Goal: Information Seeking & Learning: Learn about a topic

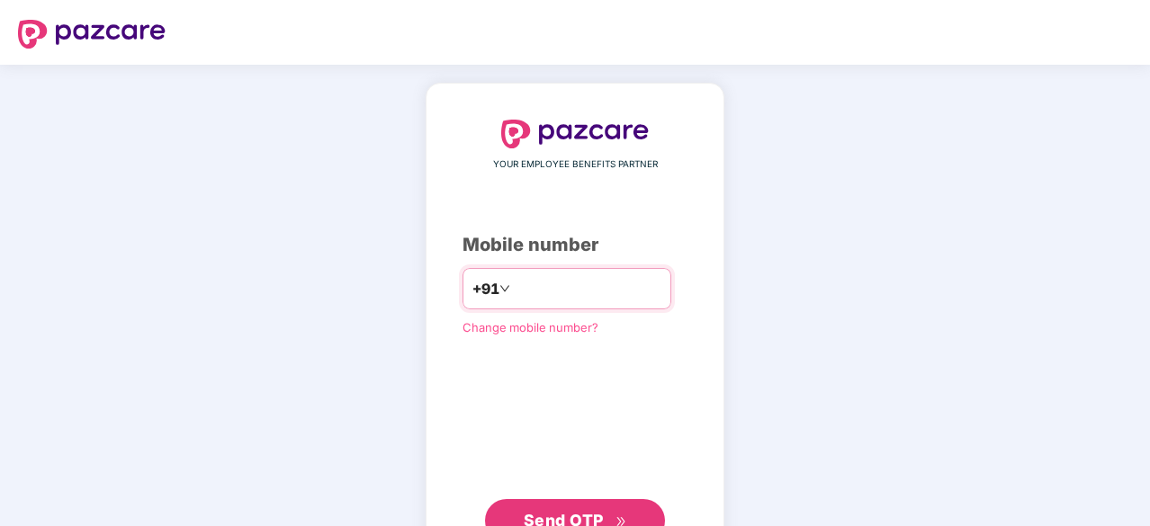
click at [534, 274] on input "number" at bounding box center [588, 288] width 148 height 29
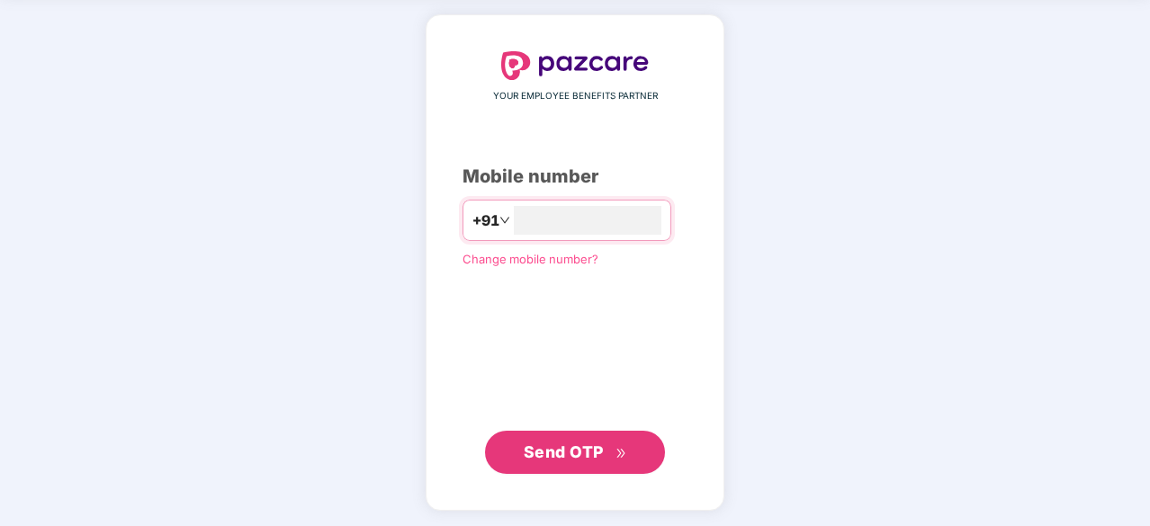
type input "**********"
click at [558, 453] on span "Send OTP" at bounding box center [564, 451] width 80 height 19
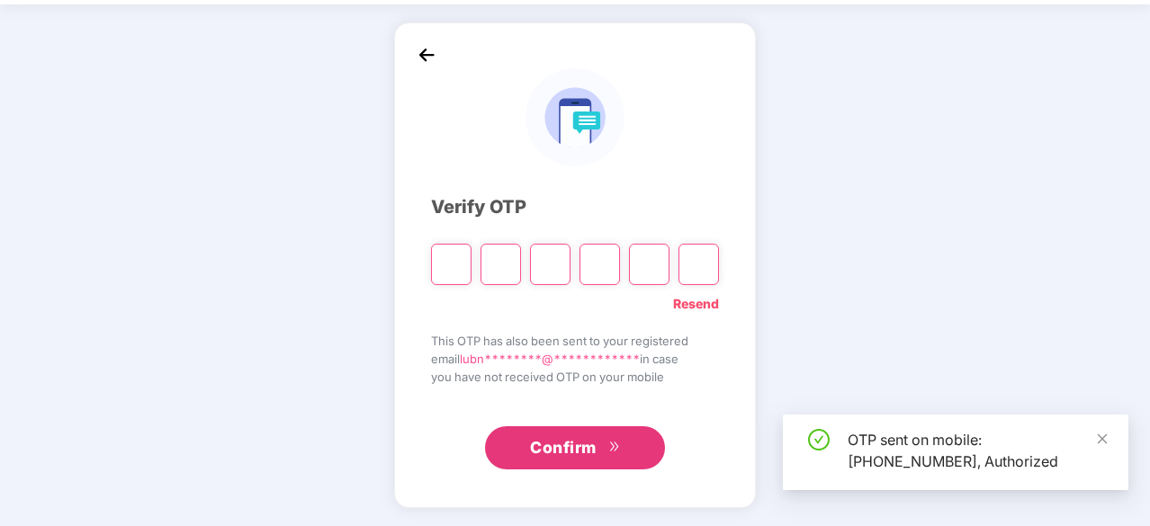
scroll to position [59, 0]
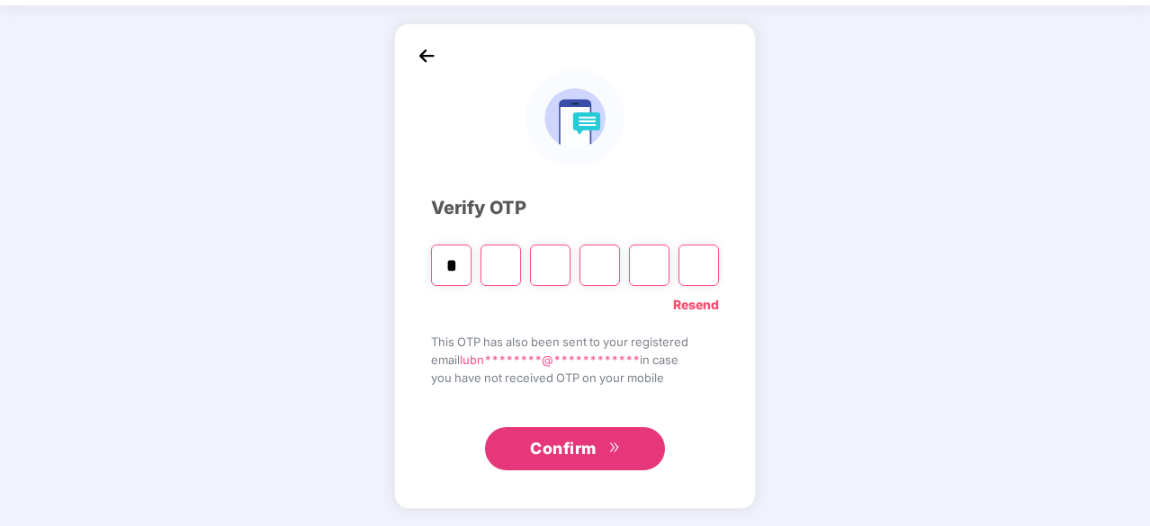
type input "*"
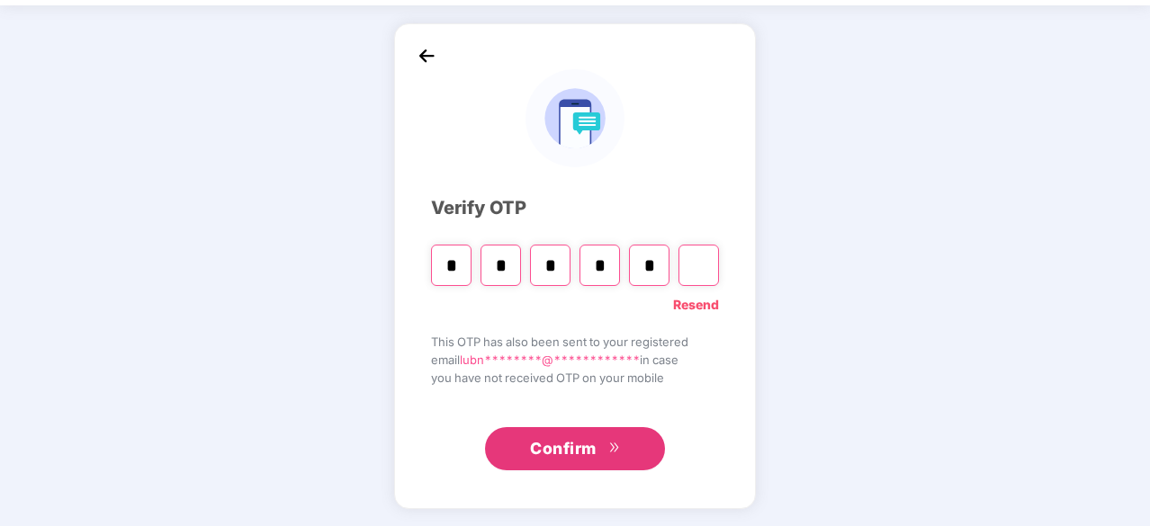
type input "*"
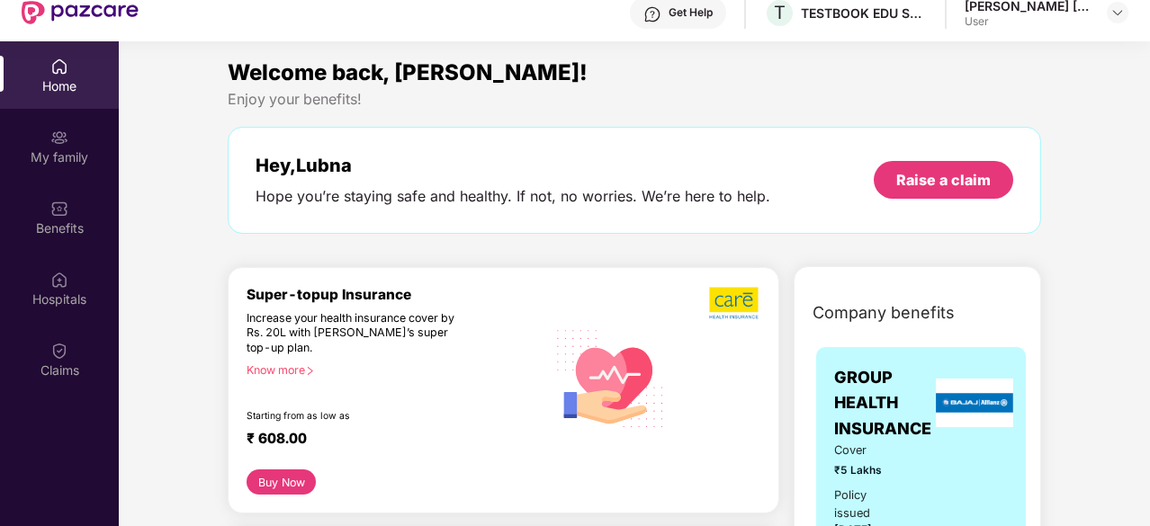
drag, startPoint x: 450, startPoint y: 330, endPoint x: 195, endPoint y: 230, distance: 273.5
click at [52, 285] on img at bounding box center [59, 280] width 18 height 18
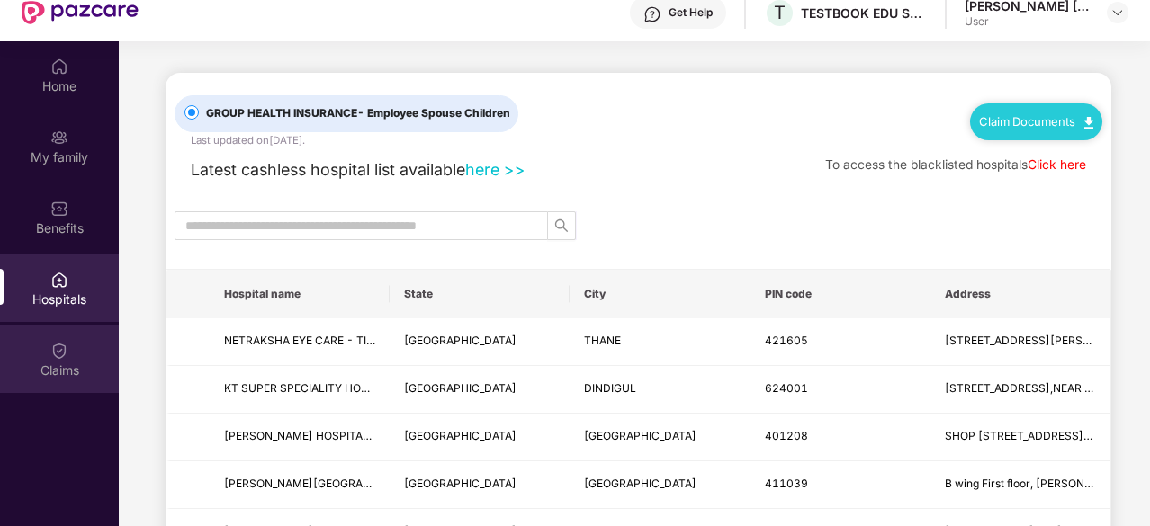
click at [72, 362] on div "Claims" at bounding box center [59, 371] width 119 height 18
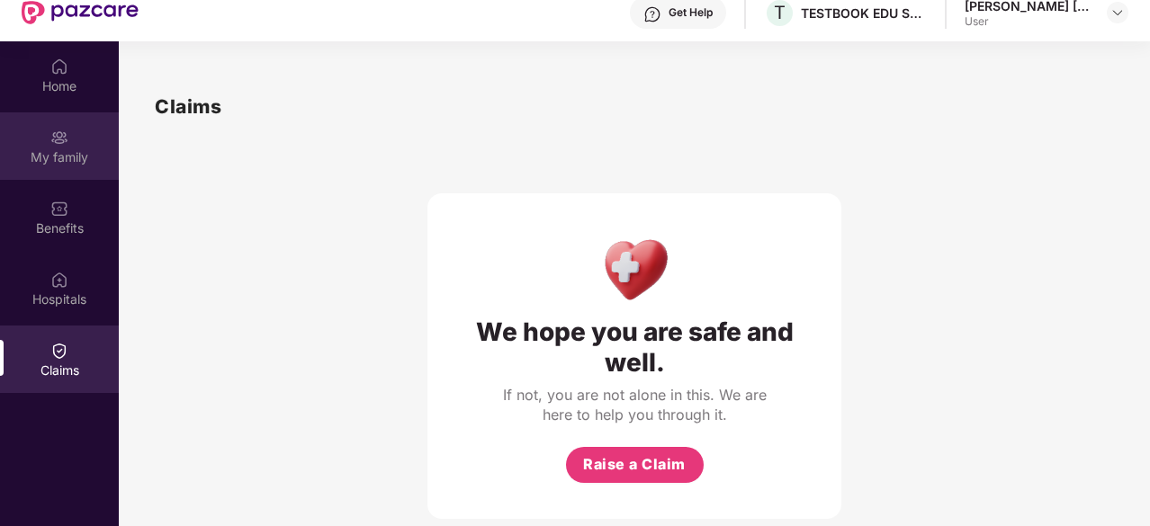
click at [53, 176] on div "My family" at bounding box center [59, 145] width 119 height 67
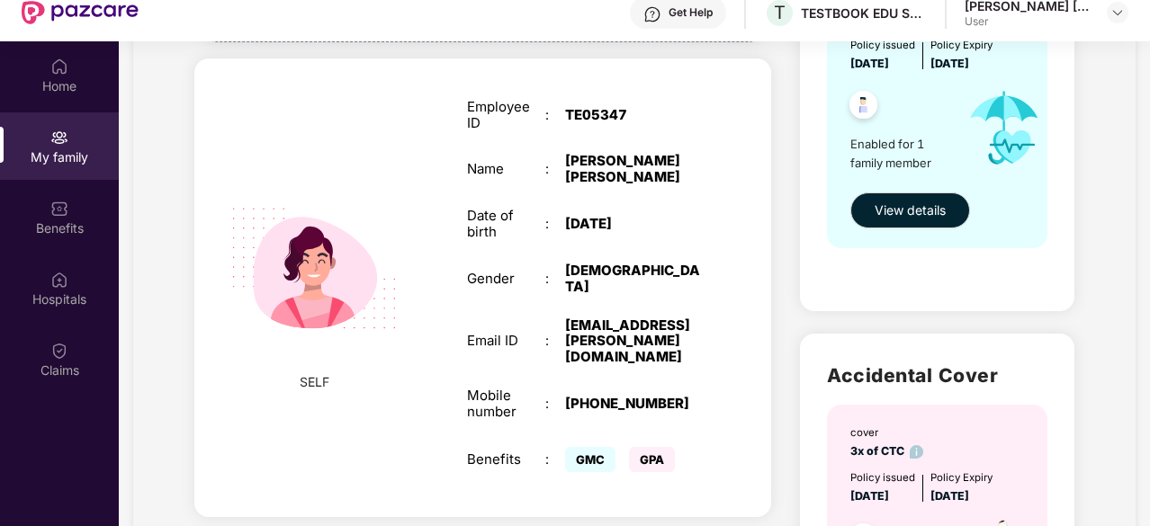
scroll to position [269, 0]
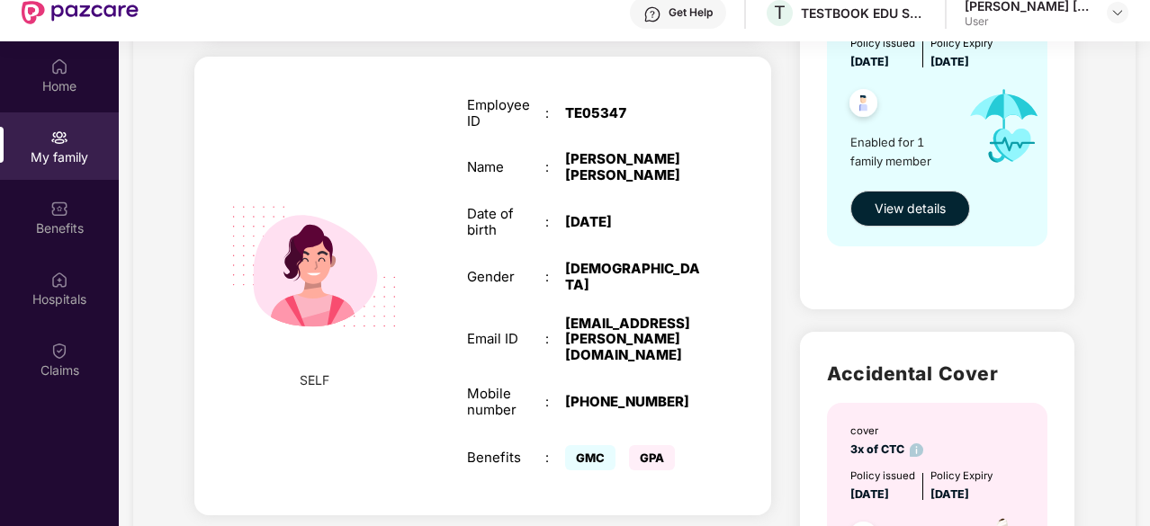
click at [597, 445] on span "GMC" at bounding box center [590, 457] width 50 height 25
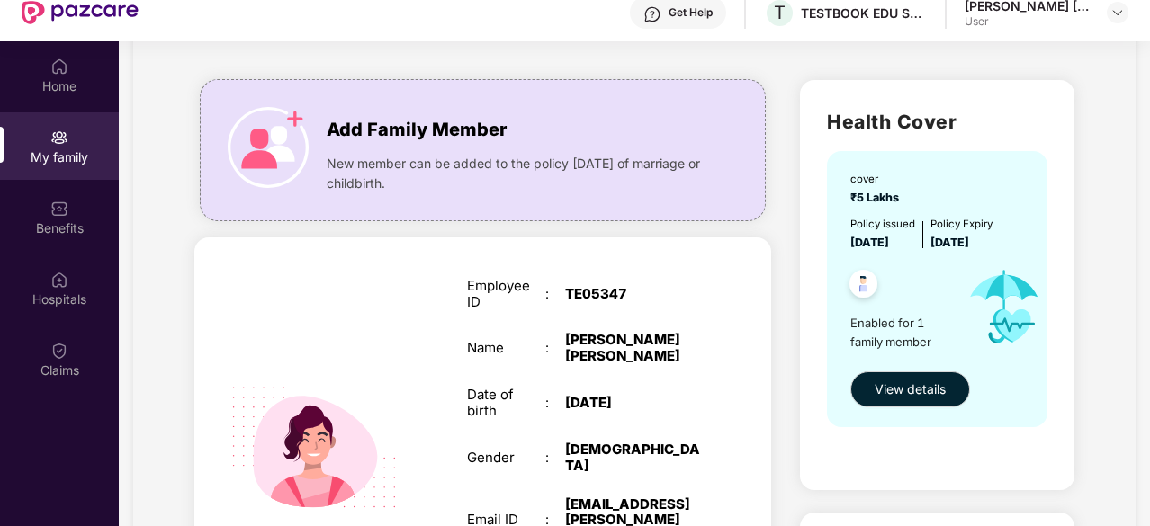
scroll to position [70, 0]
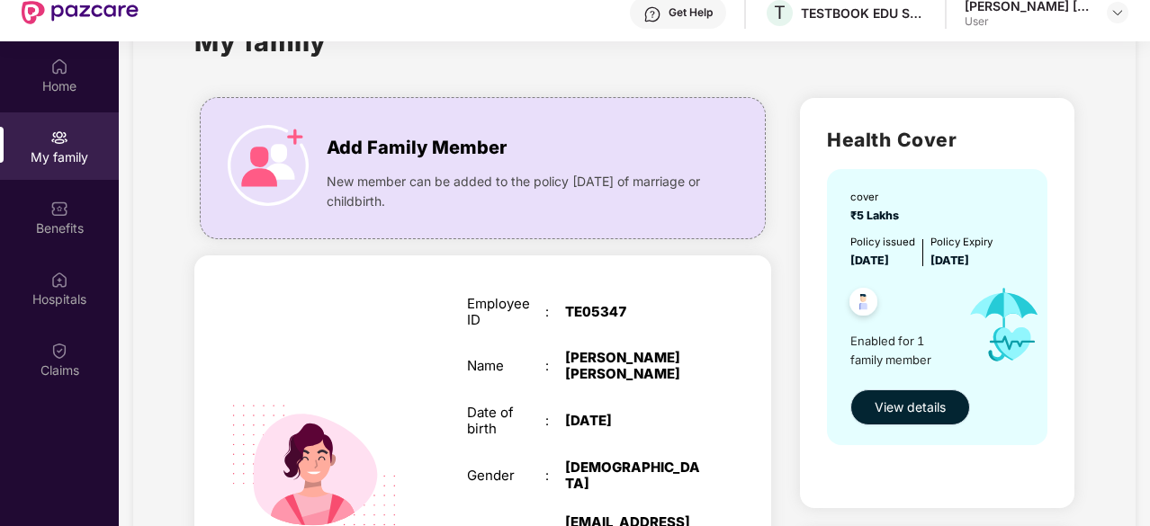
click at [891, 390] on button "View details" at bounding box center [910, 408] width 120 height 36
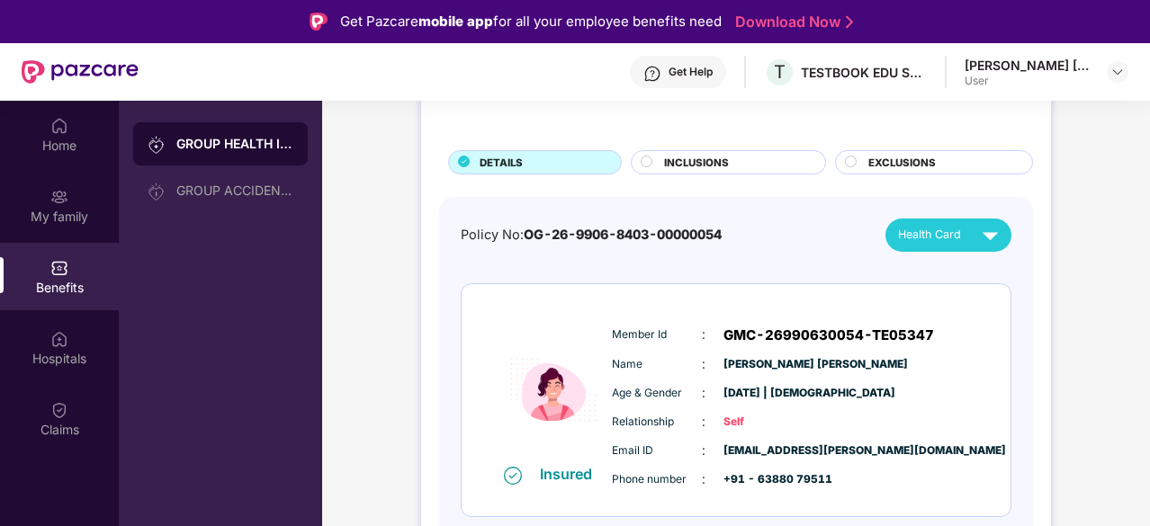
scroll to position [50, 0]
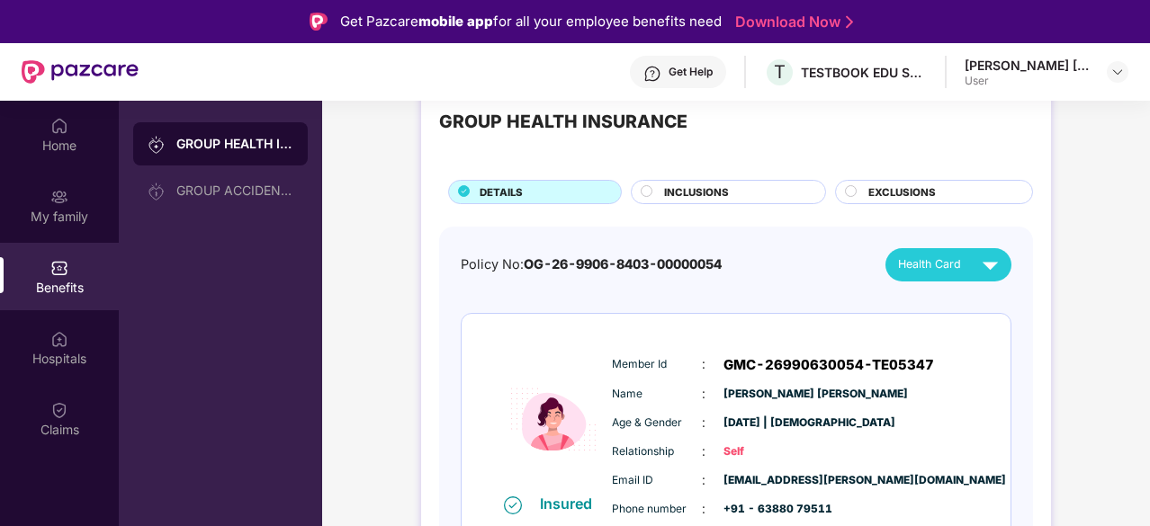
click at [681, 181] on div "INCLUSIONS" at bounding box center [728, 192] width 195 height 24
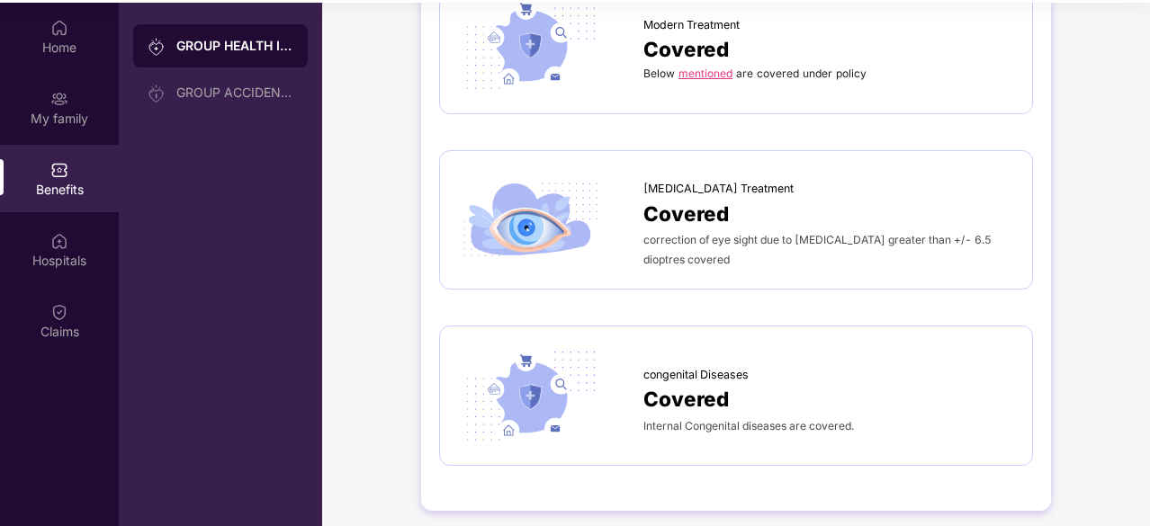
scroll to position [101, 0]
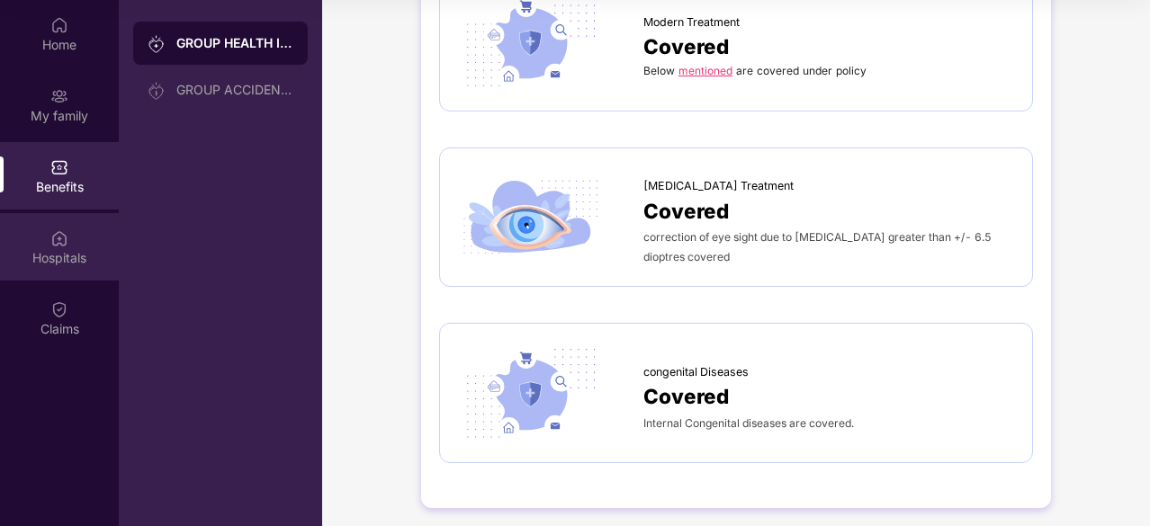
click at [77, 238] on div "Hospitals" at bounding box center [59, 246] width 119 height 67
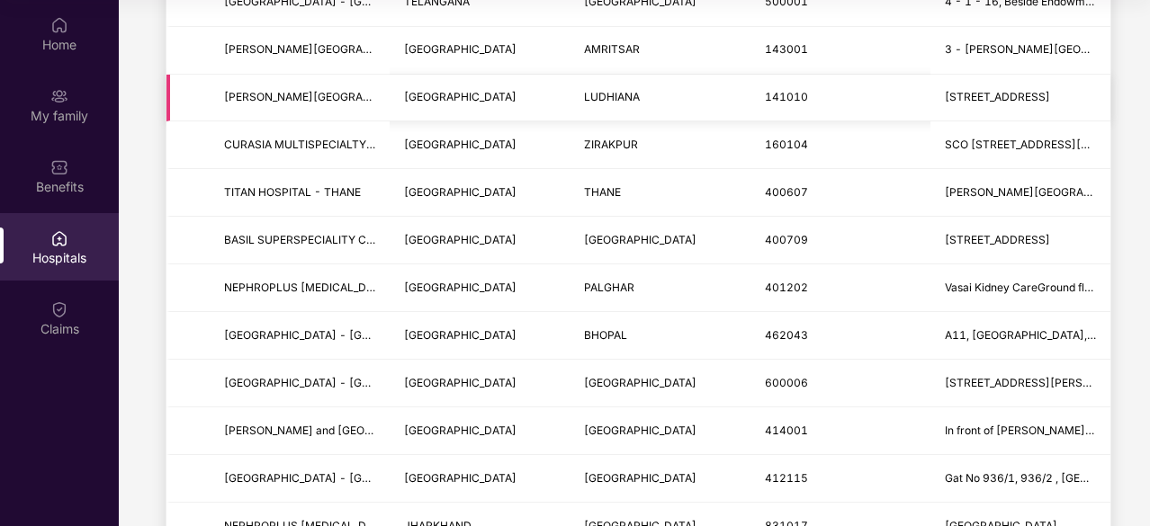
scroll to position [0, 0]
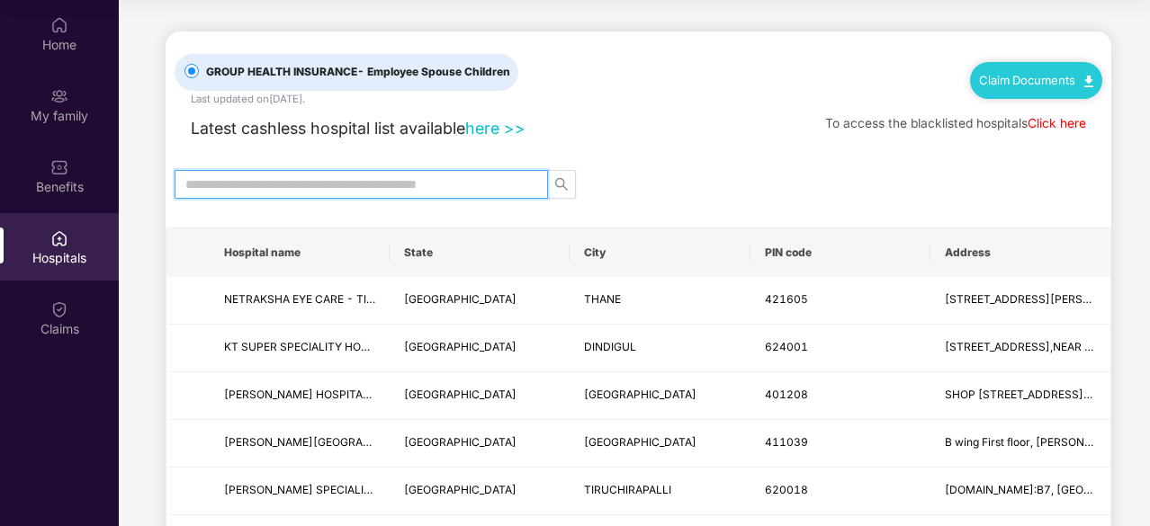
click at [302, 181] on input "text" at bounding box center [353, 185] width 337 height 20
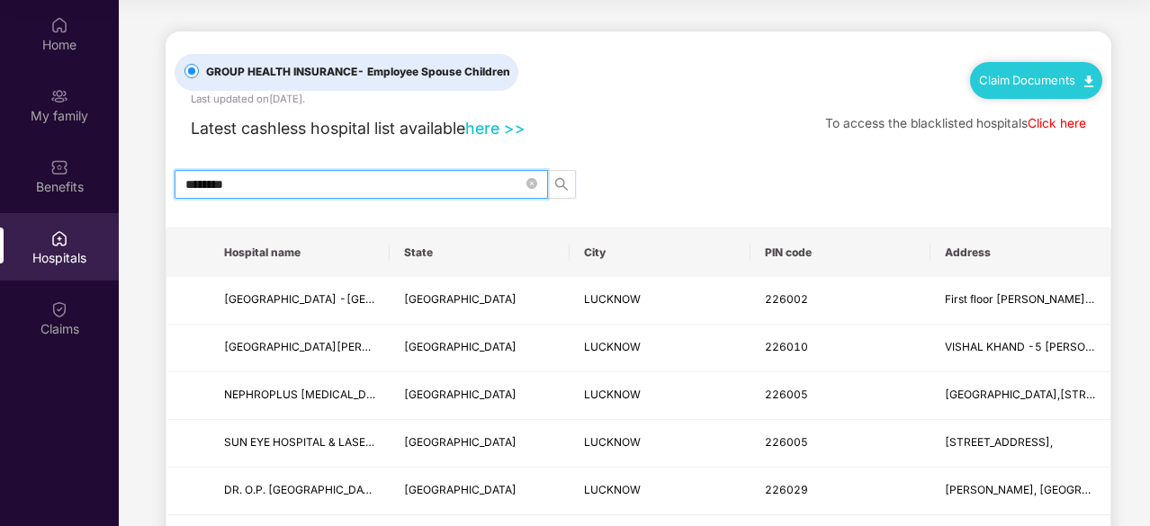
type input "*******"
click at [559, 181] on icon "search" at bounding box center [561, 184] width 14 height 14
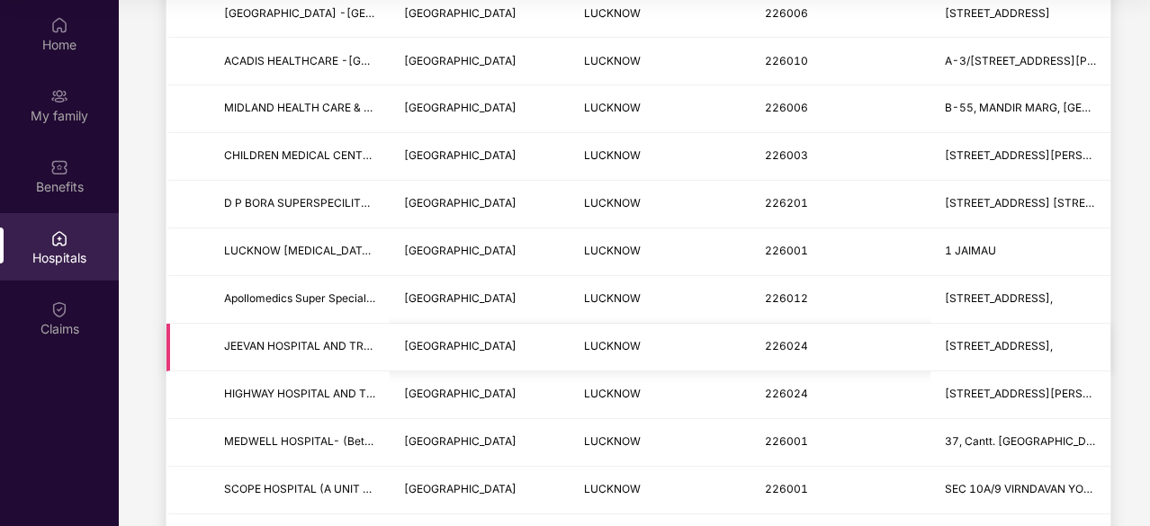
scroll to position [468, 0]
